Goal: Use online tool/utility: Use online tool/utility

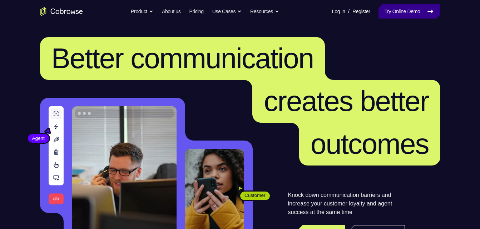
click at [400, 14] on link "Try Online Demo" at bounding box center [408, 11] width 61 height 14
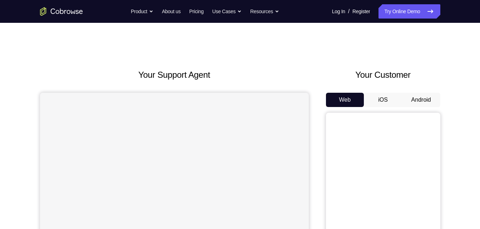
click at [418, 101] on button "Android" at bounding box center [421, 100] width 38 height 14
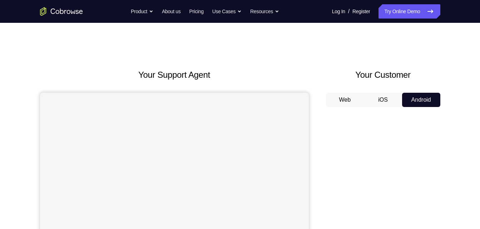
click at [402, 93] on button "Android" at bounding box center [421, 100] width 38 height 14
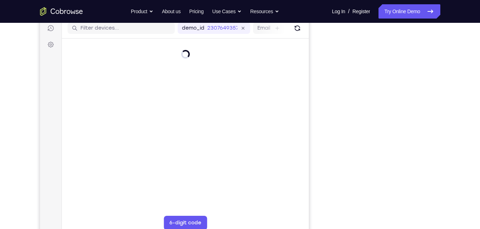
scroll to position [92, 0]
click at [296, 29] on icon "Refresh" at bounding box center [297, 28] width 10 height 10
click at [294, 26] on icon "Refresh" at bounding box center [297, 28] width 9 height 9
click at [297, 29] on icon "Refresh" at bounding box center [296, 27] width 9 height 9
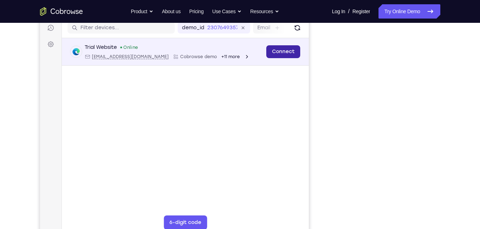
click at [288, 47] on link "Connect" at bounding box center [283, 51] width 34 height 13
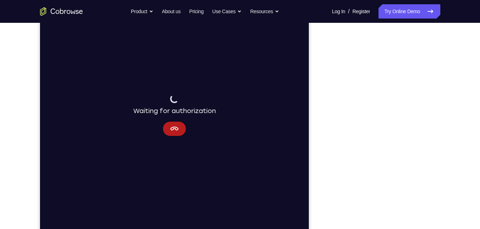
scroll to position [97, 0]
click at [169, 124] on button "Cancel" at bounding box center [174, 129] width 23 height 14
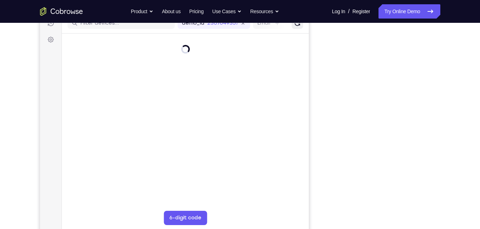
click at [296, 25] on icon "Refresh" at bounding box center [297, 23] width 8 height 8
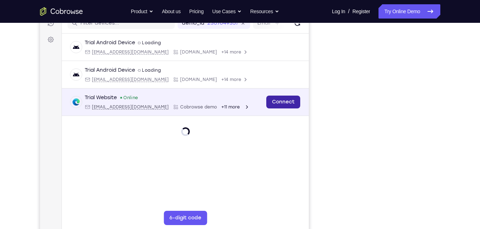
click at [272, 103] on link "Connect" at bounding box center [283, 102] width 34 height 13
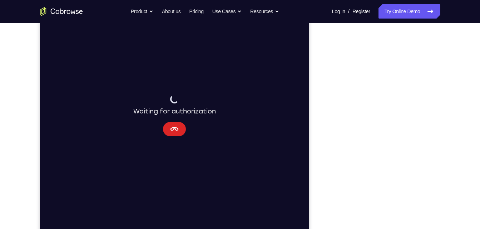
click at [173, 125] on button "Cancel" at bounding box center [174, 129] width 23 height 14
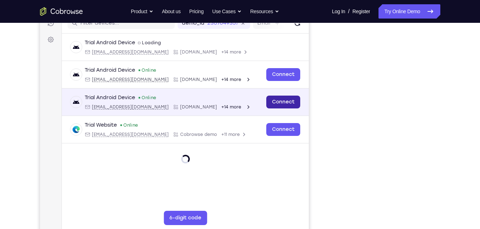
click at [282, 103] on link "Connect" at bounding box center [283, 102] width 34 height 13
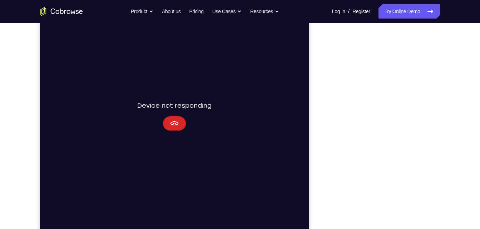
click at [163, 126] on button "Cancel" at bounding box center [174, 124] width 23 height 14
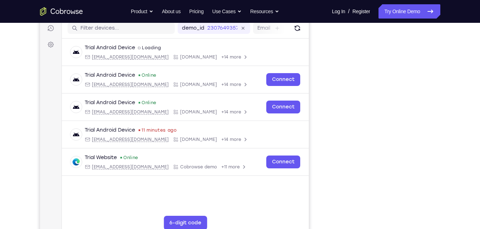
scroll to position [91, 0]
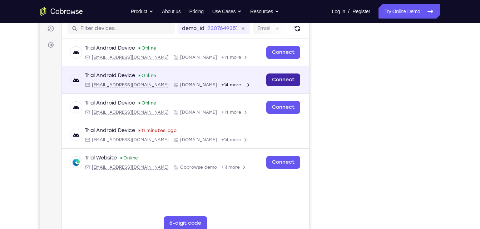
click at [278, 80] on link "Connect" at bounding box center [283, 80] width 34 height 13
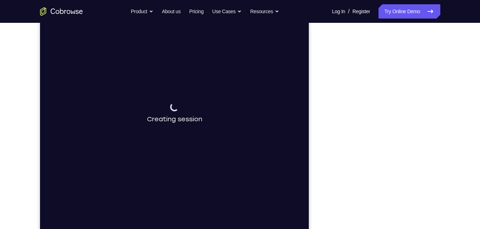
scroll to position [99, 0]
click at [179, 118] on button "Cancel" at bounding box center [174, 121] width 23 height 14
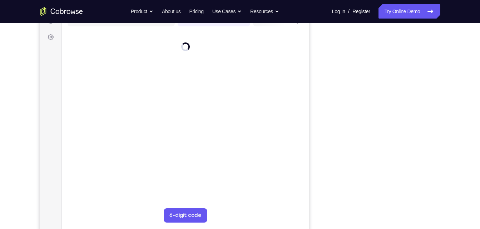
scroll to position [99, 0]
click at [300, 24] on button "Refresh" at bounding box center [296, 21] width 11 height 11
click at [299, 24] on icon "Refresh" at bounding box center [297, 21] width 9 height 9
